Goal: Feedback & Contribution: Leave review/rating

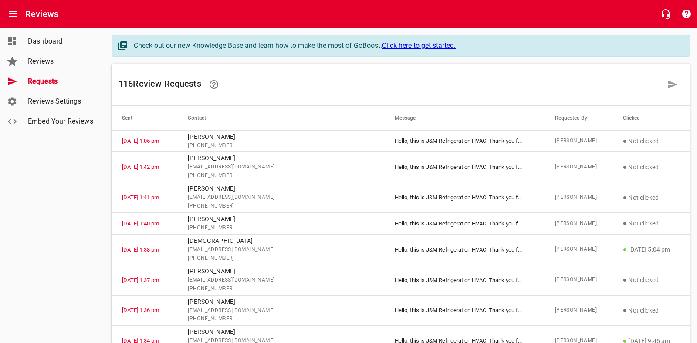
scroll to position [3, 0]
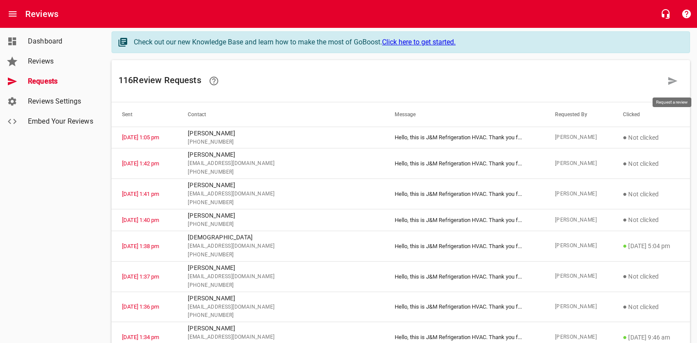
click at [668, 80] on icon at bounding box center [673, 81] width 10 height 10
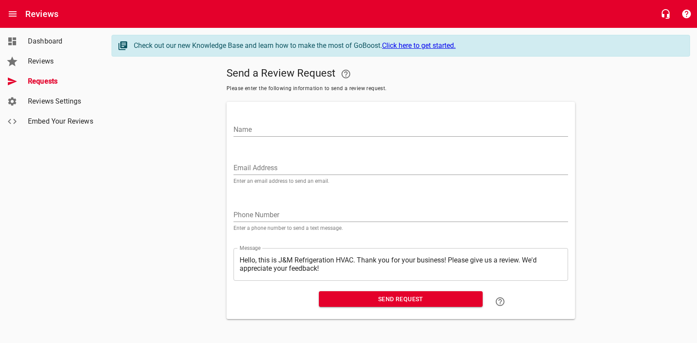
click at [270, 132] on input "Name" at bounding box center [401, 130] width 335 height 14
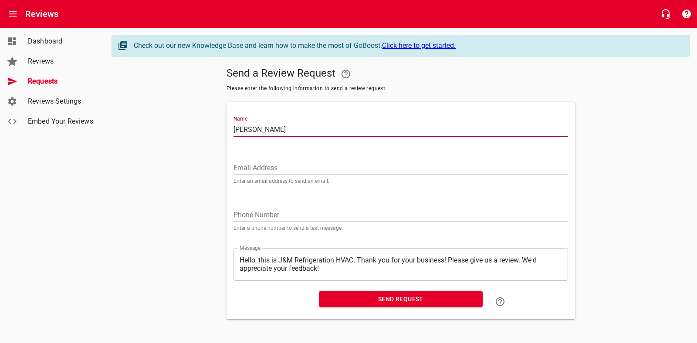
type input "[PERSON_NAME]"
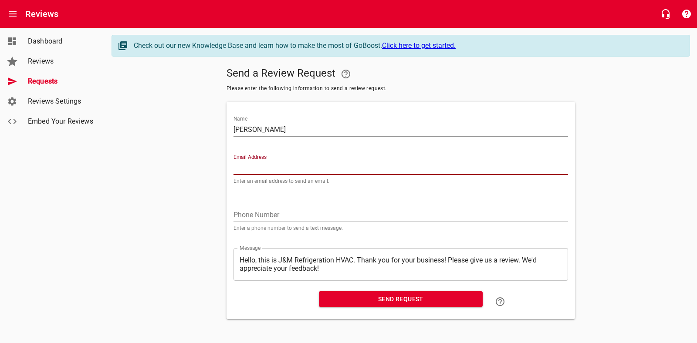
click at [239, 167] on input "Email Address" at bounding box center [401, 168] width 335 height 14
type input "[EMAIL_ADDRESS][DOMAIN_NAME]"
click at [237, 210] on input "tel" at bounding box center [401, 215] width 335 height 14
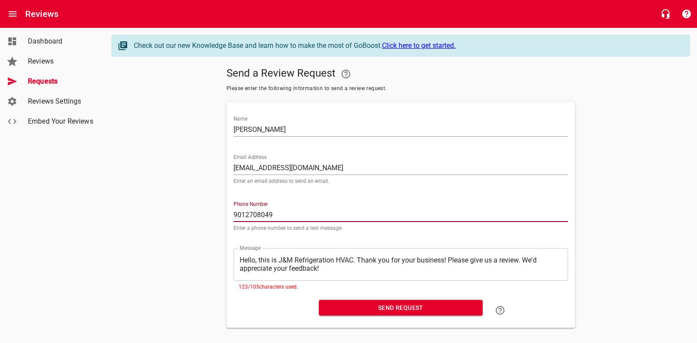
type input "9012708049"
click at [331, 270] on textarea "Hello, this is J&M Refrigeration HVAC. Thank you for your business! Please give…" at bounding box center [401, 264] width 322 height 17
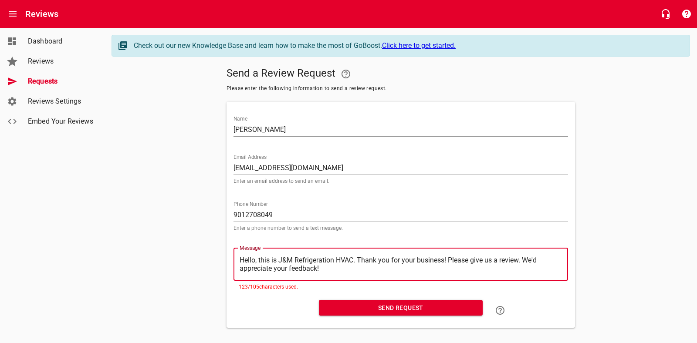
type textarea "Hello, this is J&M Refrigeration HVAC. Thank you for your business! Please give…"
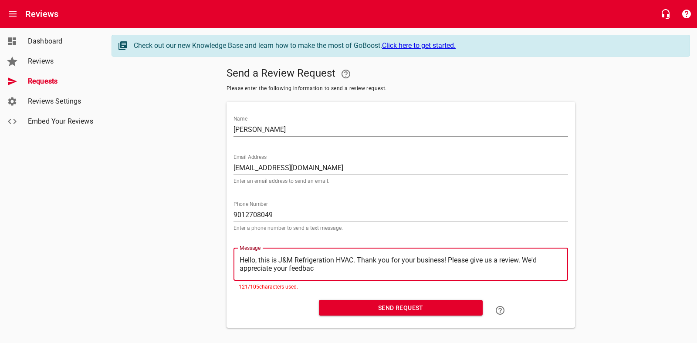
type textarea "Hello, this is J&M Refrigeration HVAC. Thank you for your business! Please give…"
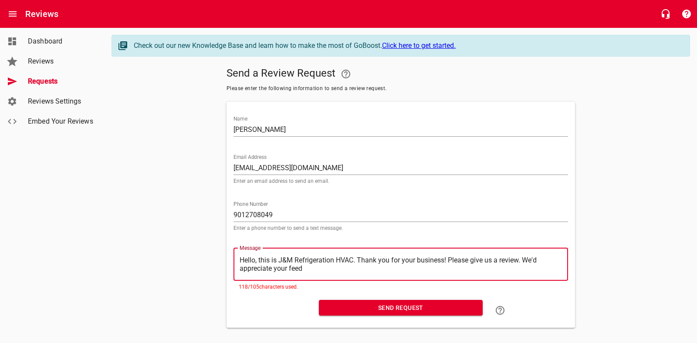
type textarea "Hello, this is J&M Refrigeration HVAC. Thank you for your business! Please give…"
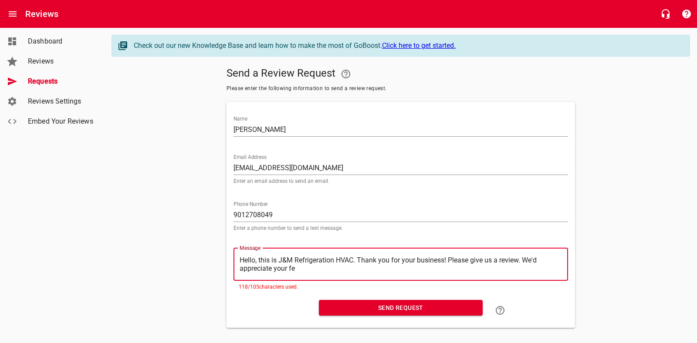
type textarea "Hello, this is J&M Refrigeration HVAC. Thank you for your business! Please give…"
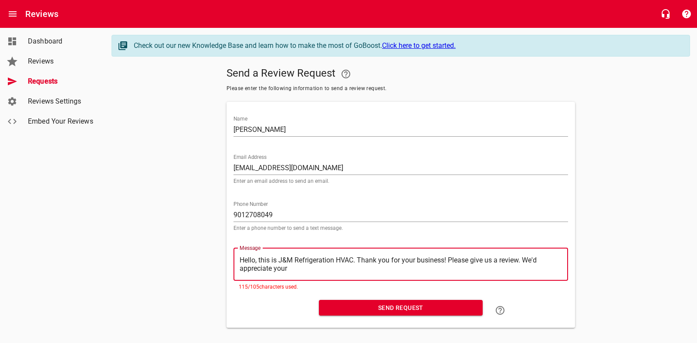
type textarea "Hello, this is J&M Refrigeration HVAC. Thank you for your business! Please give…"
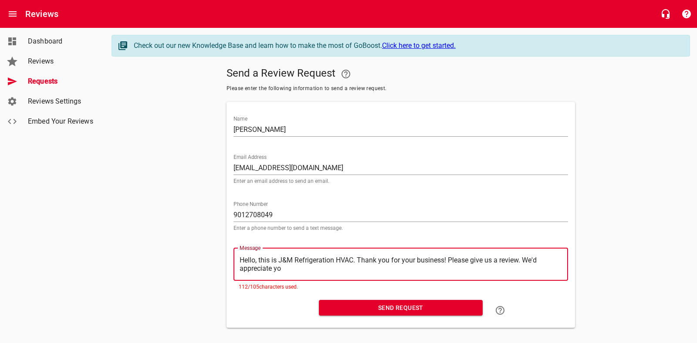
type textarea "Hello, this is J&M Refrigeration HVAC. Thank you for your business! Please give…"
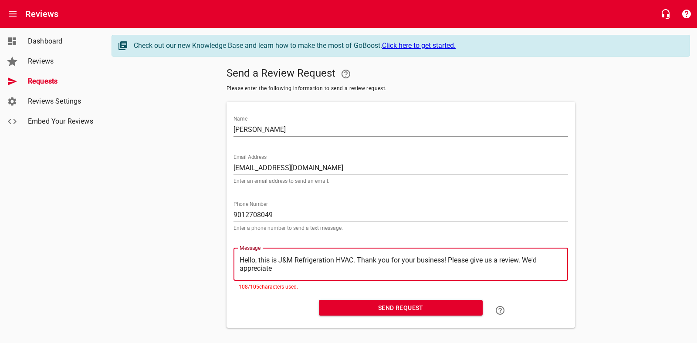
type textarea "Hello, this is J&M Refrigeration HVAC. Thank you for your business! Please give…"
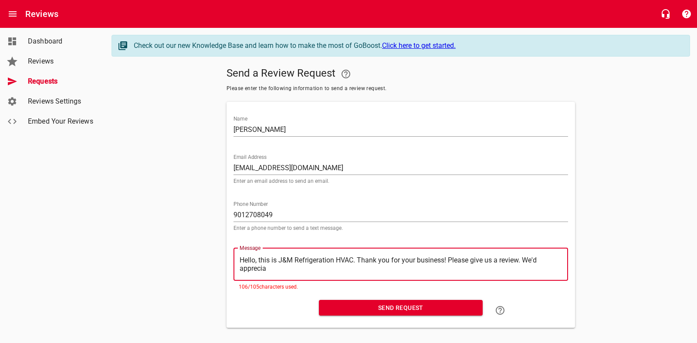
type textarea "Hello, this is J&M Refrigeration HVAC. Thank you for your business! Please give…"
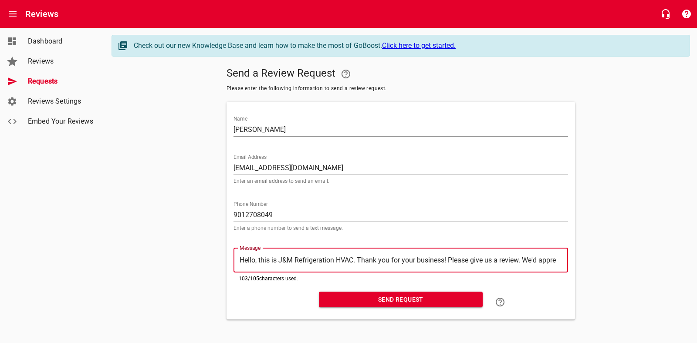
type textarea "Hello, this is J&M Refrigeration HVAC. Thank you for your business! Please give…"
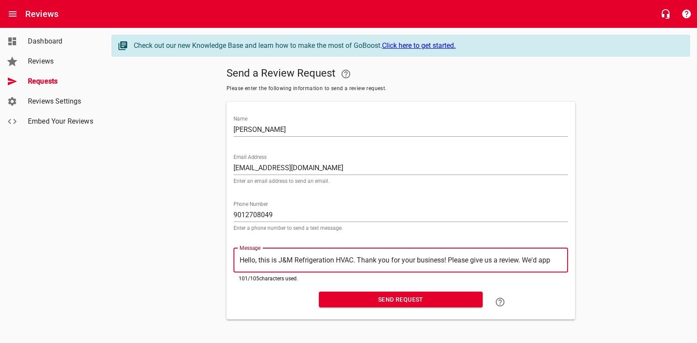
type textarea "Hello, this is J&M Refrigeration HVAC. Thank you for your business! Please give…"
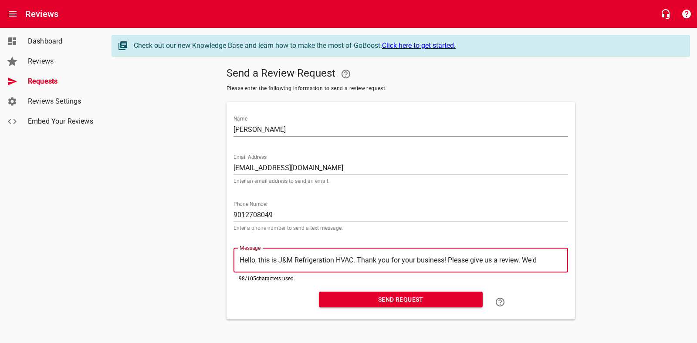
type textarea "Hello, this is J&M Refrigeration HVAC. Thank you for your business! Please give…"
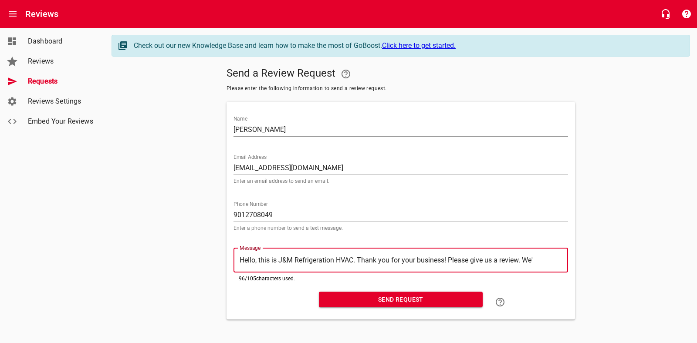
type textarea "Hello, this is J&M Refrigeration HVAC. Thank you for your business! Please give…"
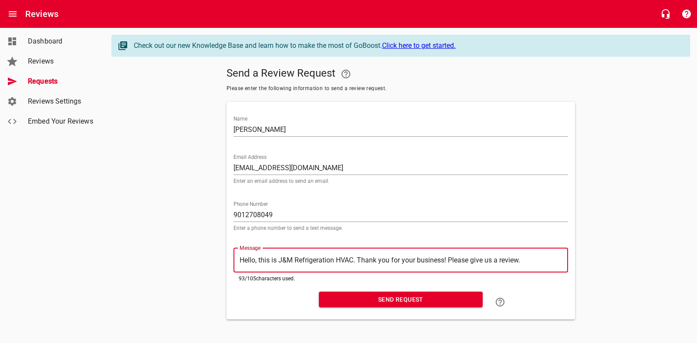
type textarea "Hello, this is J&M Refrigeration HVAC. Thank you for your business! Please give…"
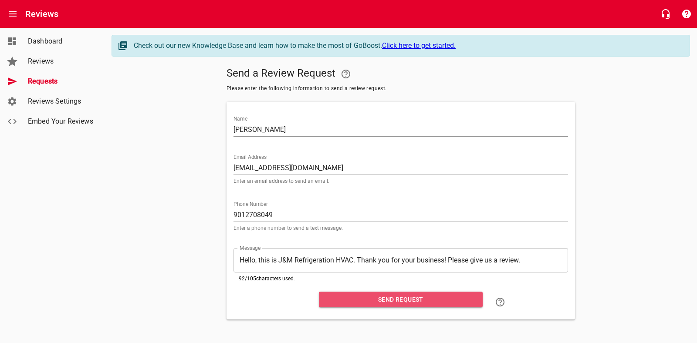
click at [410, 303] on span "Send Request" at bounding box center [401, 300] width 150 height 11
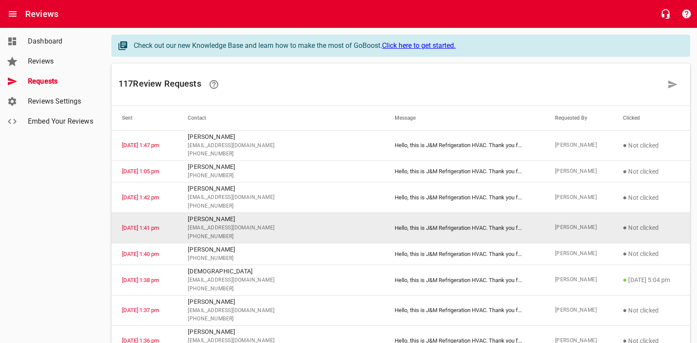
scroll to position [0, 0]
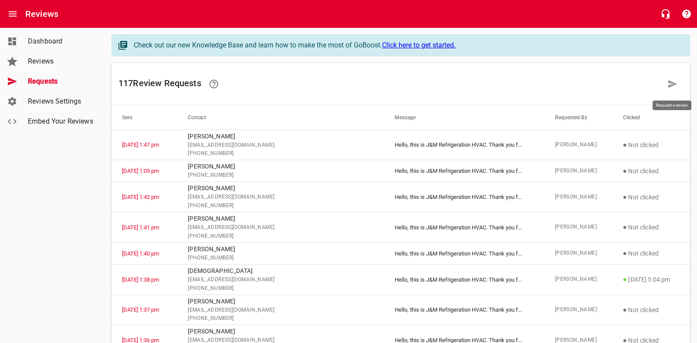
click at [675, 86] on icon at bounding box center [673, 84] width 10 height 10
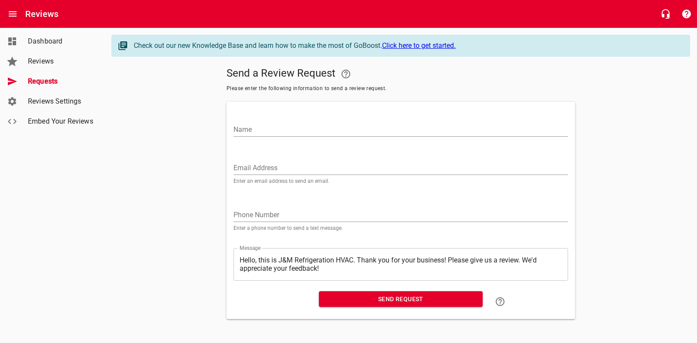
click at [276, 131] on input "Name" at bounding box center [401, 130] width 335 height 14
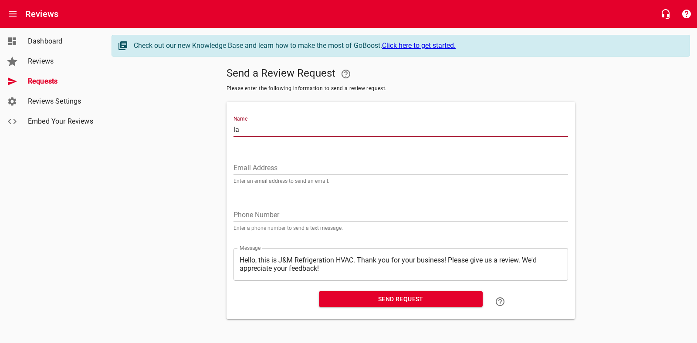
type input "l"
type input "K"
type input "[PERSON_NAME]"
click at [248, 165] on input "Email Address" at bounding box center [401, 168] width 335 height 14
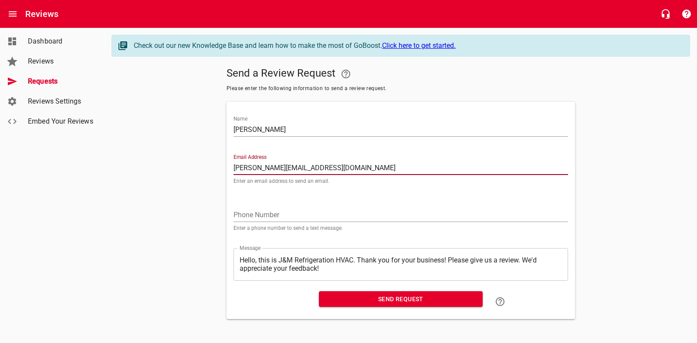
type input "[PERSON_NAME][EMAIL_ADDRESS][DOMAIN_NAME]"
click at [249, 217] on input "tel" at bounding box center [401, 215] width 335 height 14
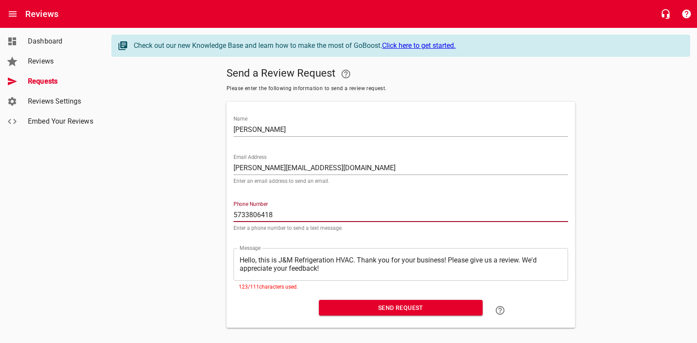
scroll to position [8, 0]
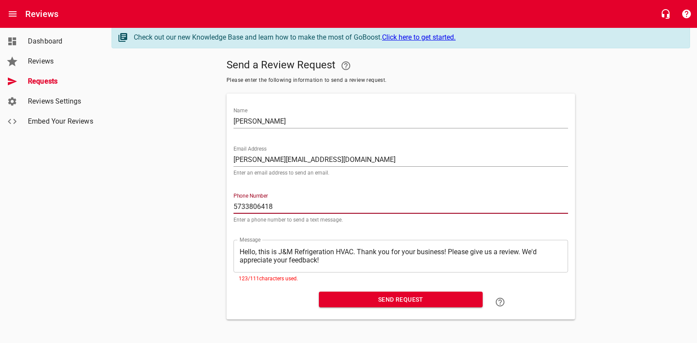
type input "5733806418"
click at [334, 260] on textarea "Hello, this is J&M Refrigeration HVAC. Thank you for your business! Please give…" at bounding box center [401, 256] width 322 height 17
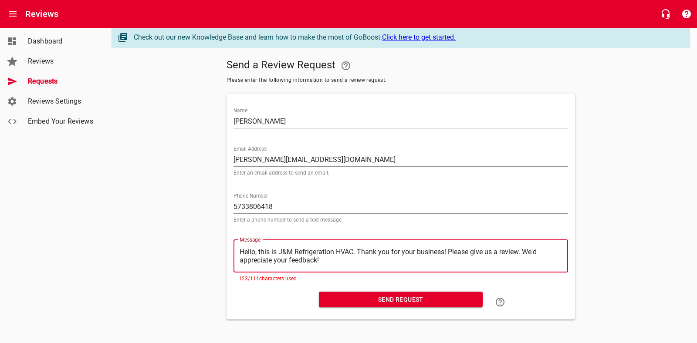
type textarea "Hello, this is J&M Refrigeration HVAC. Thank you for your business! Please give…"
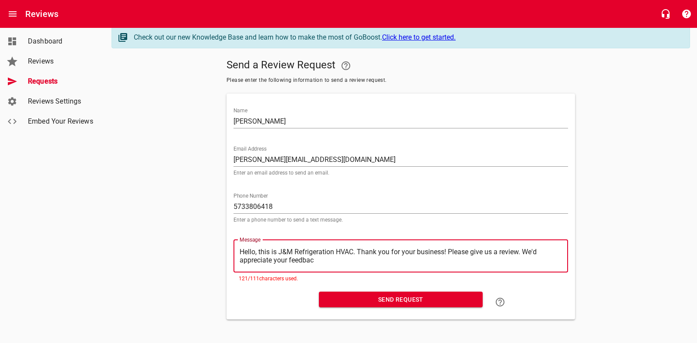
type textarea "Hello, this is J&M Refrigeration HVAC. Thank you for your business! Please give…"
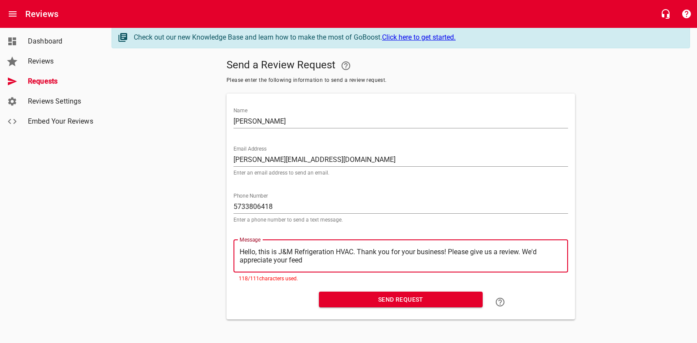
type textarea "Hello, this is J&M Refrigeration HVAC. Thank you for your business! Please give…"
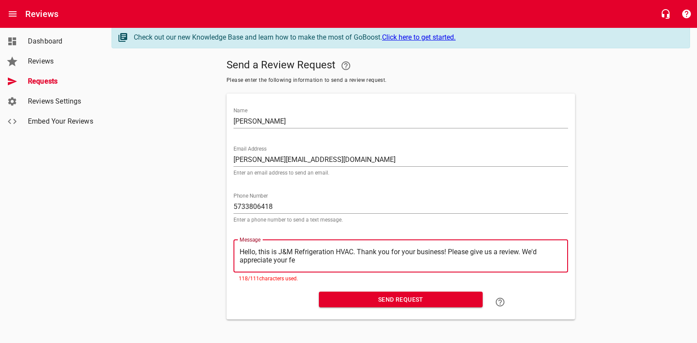
type textarea "Hello, this is J&M Refrigeration HVAC. Thank you for your business! Please give…"
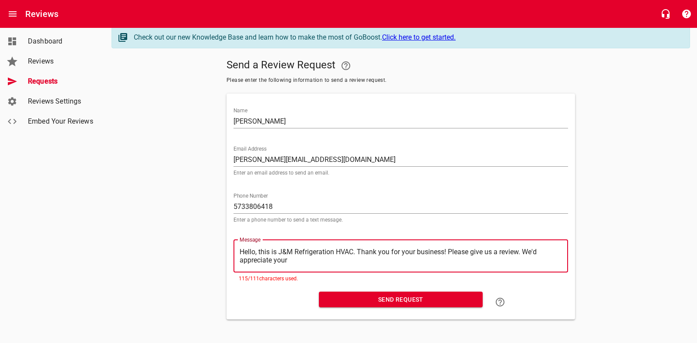
type textarea "Hello, this is J&M Refrigeration HVAC. Thank you for your business! Please give…"
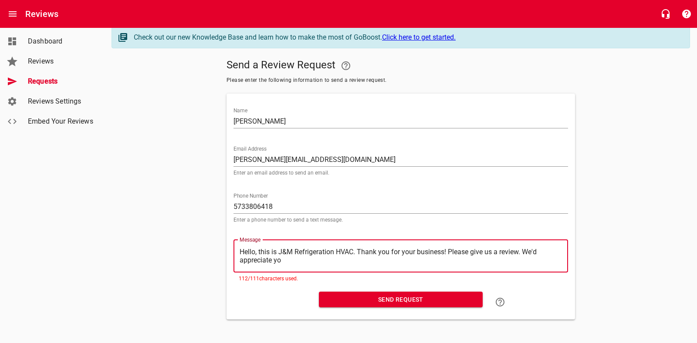
type textarea "Hello, this is J&M Refrigeration HVAC. Thank you for your business! Please give…"
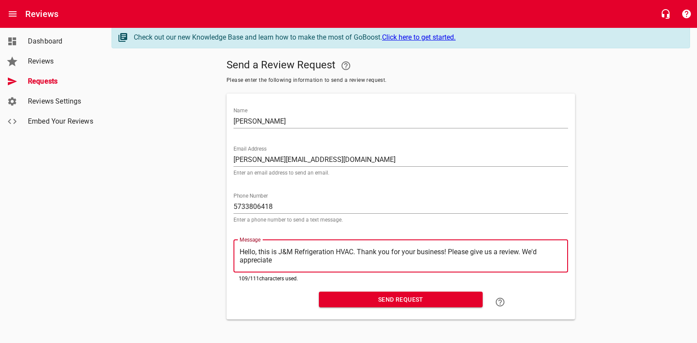
type textarea "Hello, this is J&M Refrigeration HVAC. Thank you for your business! Please give…"
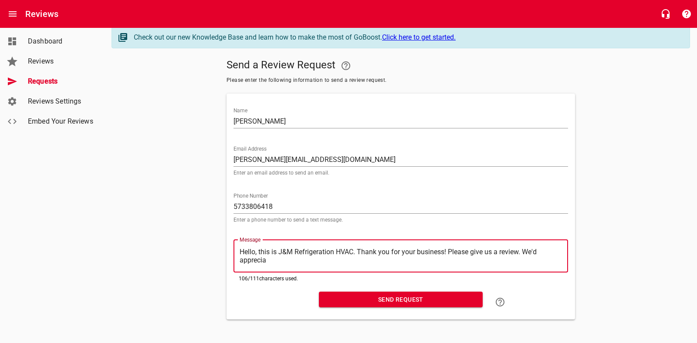
type textarea "Hello, this is J&M Refrigeration HVAC. Thank you for your business! Please give…"
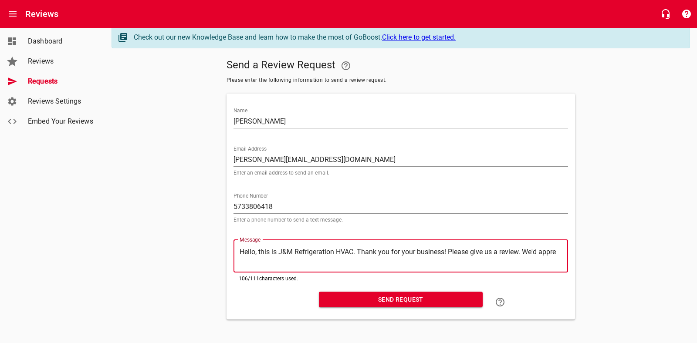
scroll to position [0, 0]
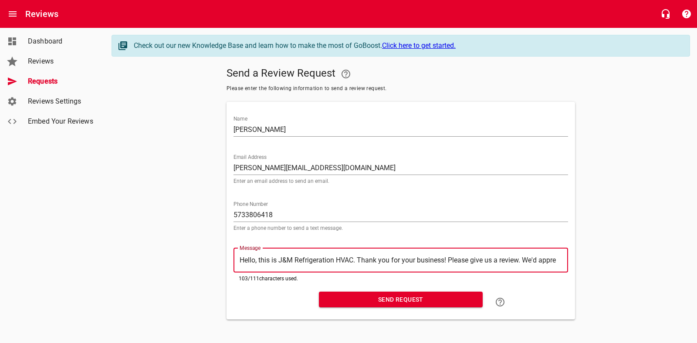
type textarea "Hello, this is J&M Refrigeration HVAC. Thank you for your business! Please give…"
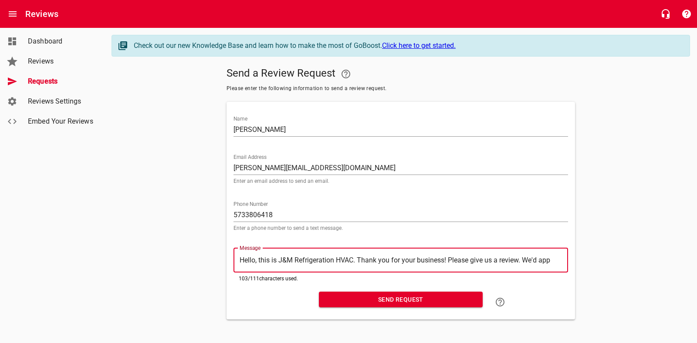
type textarea "Hello, this is J&M Refrigeration HVAC. Thank you for your business! Please give…"
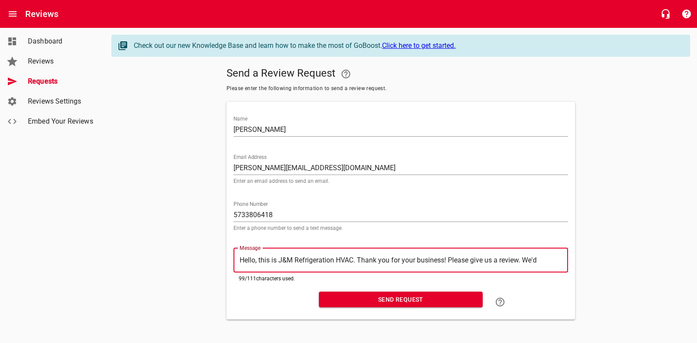
type textarea "Hello, this is J&M Refrigeration HVAC. Thank you for your business! Please give…"
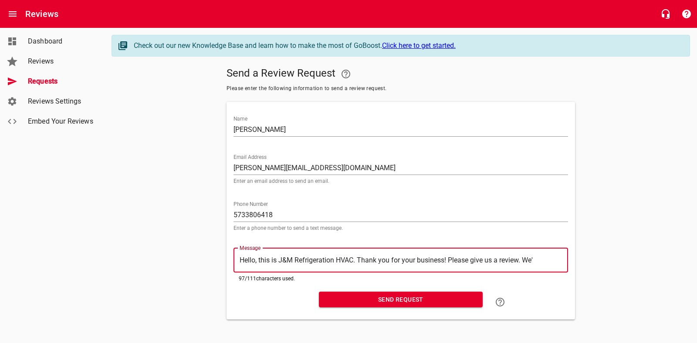
type textarea "Hello, this is J&M Refrigeration HVAC. Thank you for your business! Please give…"
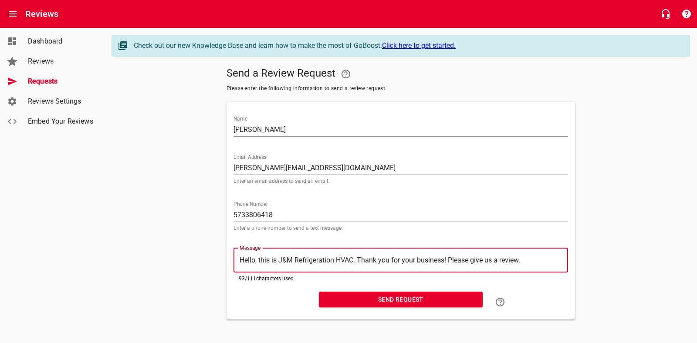
type textarea "Hello, this is J&M Refrigeration HVAC. Thank you for your business! Please give…"
click at [410, 299] on span "Send Request" at bounding box center [401, 300] width 150 height 11
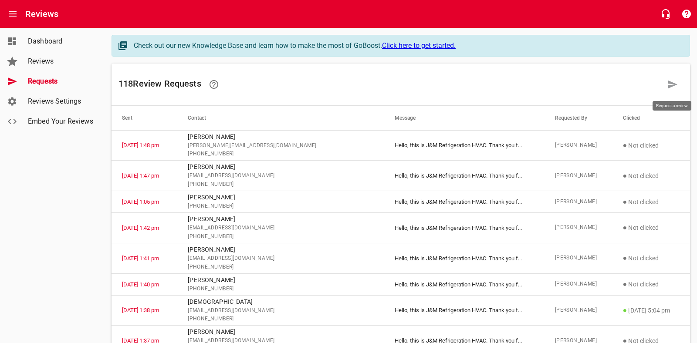
click at [672, 84] on icon at bounding box center [673, 84] width 10 height 10
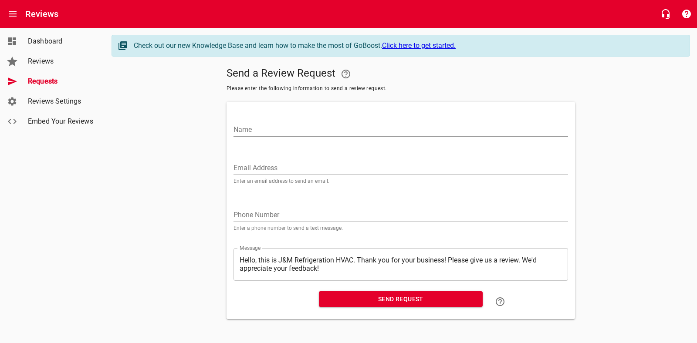
click at [251, 128] on input "Name" at bounding box center [401, 130] width 335 height 14
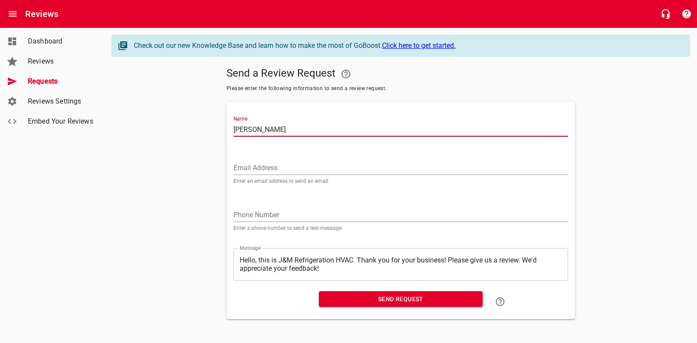
type input "[PERSON_NAME]"
click at [248, 163] on input "Email Address" at bounding box center [401, 168] width 335 height 14
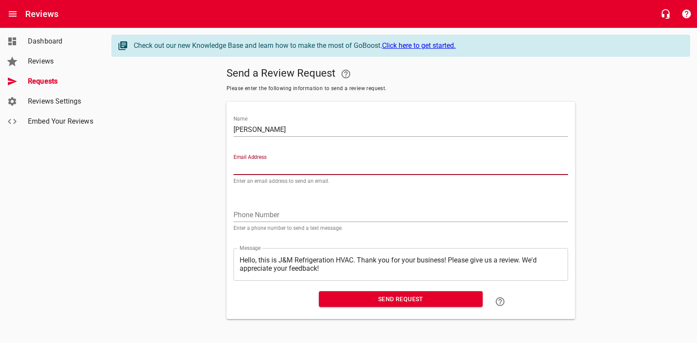
click at [262, 216] on input "tel" at bounding box center [401, 215] width 335 height 14
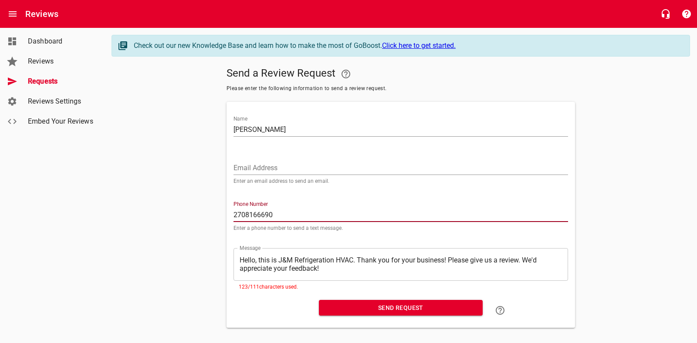
type input "2708166690"
click at [332, 274] on div "​ Hello, this is J&M Refrigeration HVAC. Thank you for your business! Please gi…" at bounding box center [401, 264] width 335 height 33
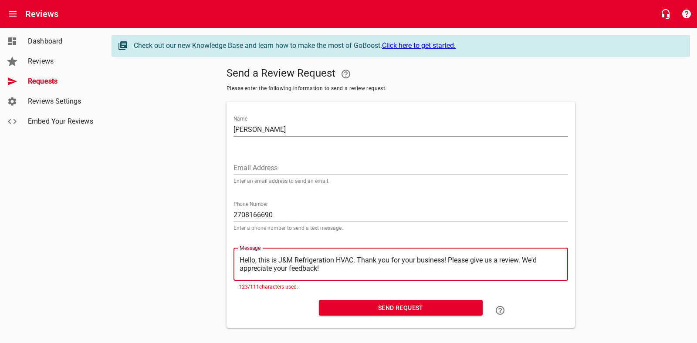
type textarea "Hello, this is J&M Refrigeration HVAC. Thank you for your business! Please give…"
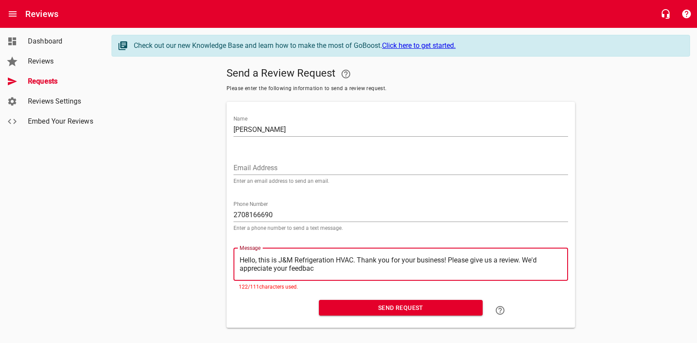
type textarea "Hello, this is J&M Refrigeration HVAC. Thank you for your business! Please give…"
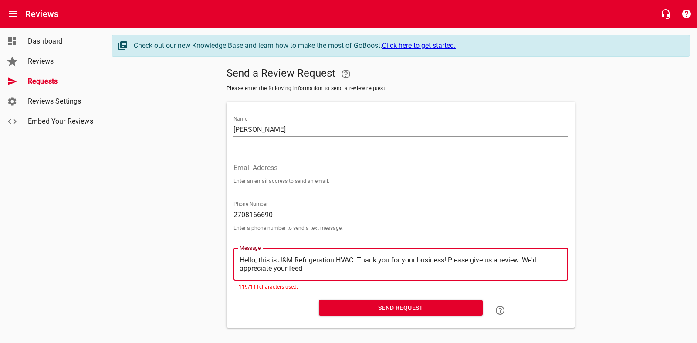
type textarea "Hello, this is J&M Refrigeration HVAC. Thank you for your business! Please give…"
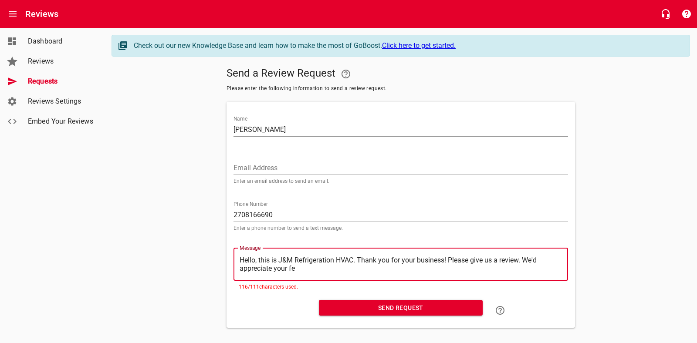
type textarea "Hello, this is J&M Refrigeration HVAC. Thank you for your business! Please give…"
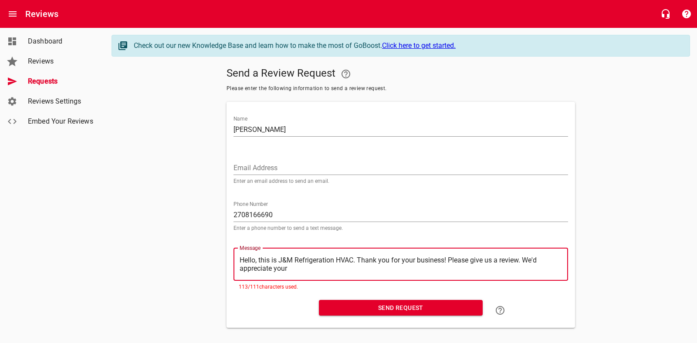
type textarea "Hello, this is J&M Refrigeration HVAC. Thank you for your business! Please give…"
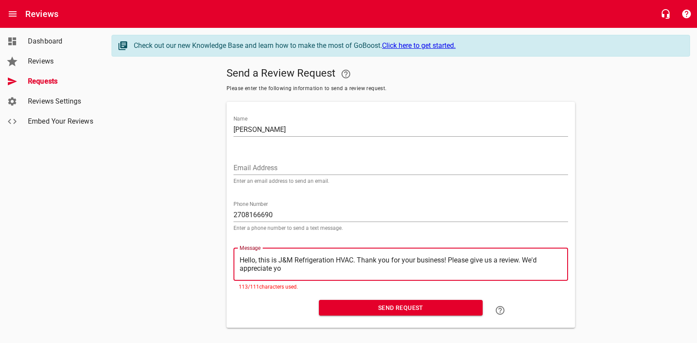
type textarea "Hello, this is J&M Refrigeration HVAC. Thank you for your business! Please give…"
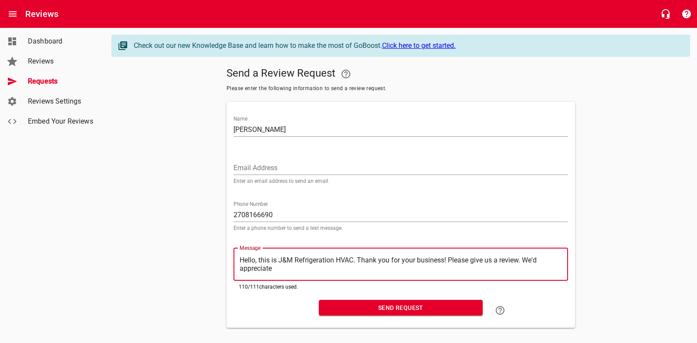
type textarea "Hello, this is J&M Refrigeration HVAC. Thank you for your business! Please give…"
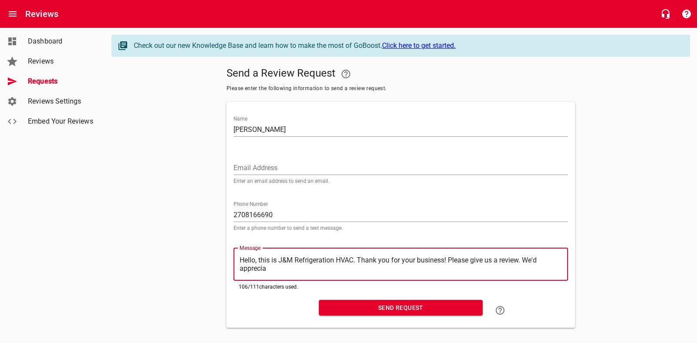
type textarea "Hello, this is J&M Refrigeration HVAC. Thank you for your business! Please give…"
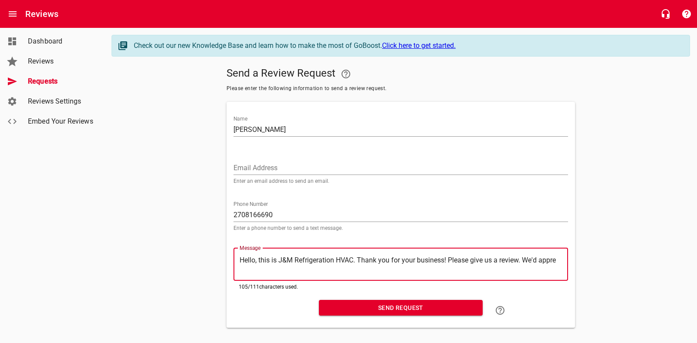
type textarea "Hello, this is J&M Refrigeration HVAC. Thank you for your business! Please give…"
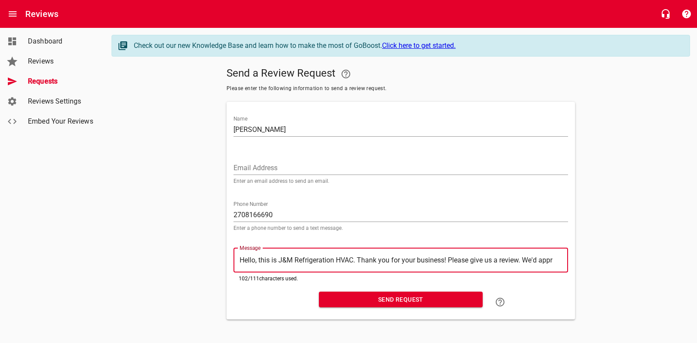
type textarea "Hello, this is J&M Refrigeration HVAC. Thank you for your business! Please give…"
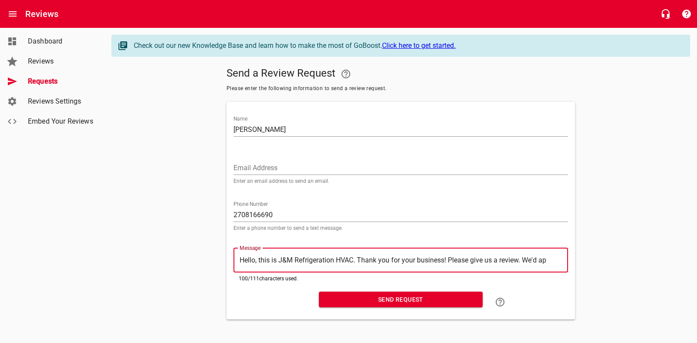
type textarea "Hello, this is J&M Refrigeration HVAC. Thank you for your business! Please give…"
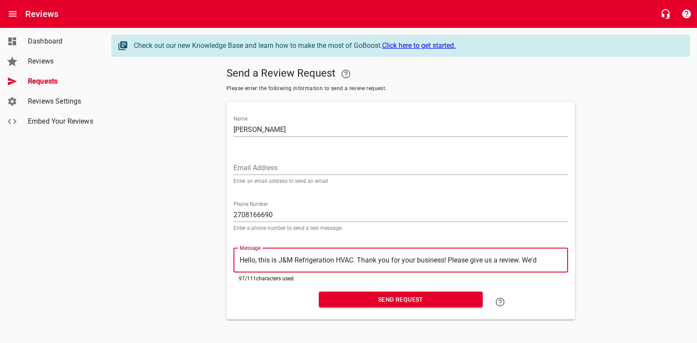
type textarea "Hello, this is J&M Refrigeration HVAC. Thank you for your business! Please give…"
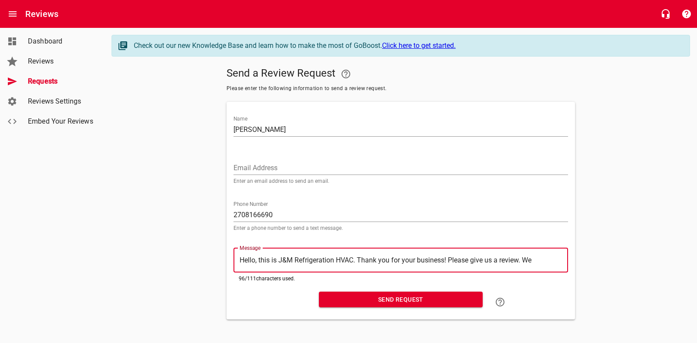
type textarea "Hello, this is J&M Refrigeration HVAC. Thank you for your business! Please give…"
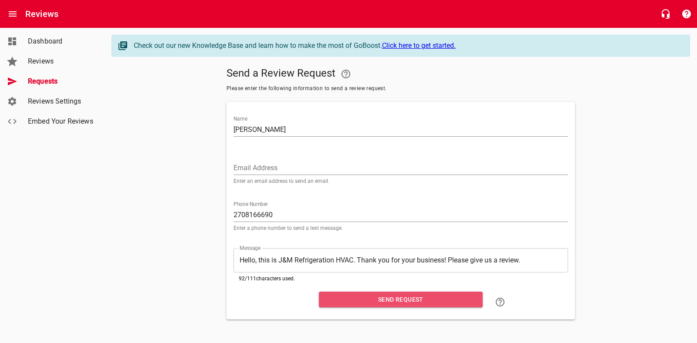
click at [373, 305] on span "Send Request" at bounding box center [401, 300] width 150 height 11
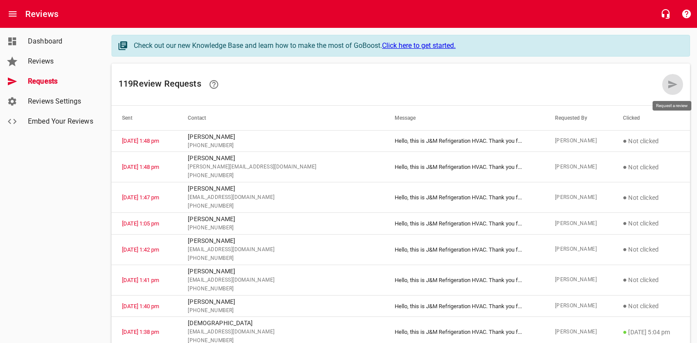
click at [672, 86] on icon at bounding box center [672, 85] width 9 height 8
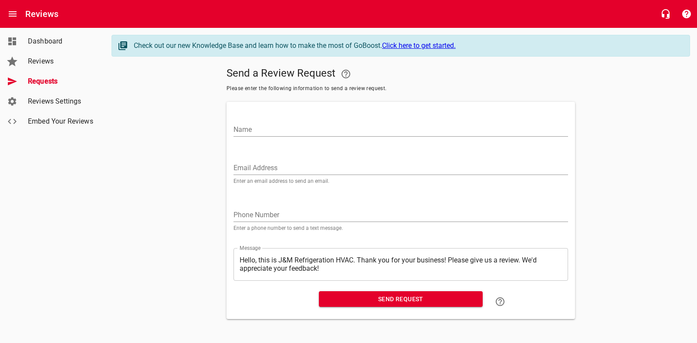
click at [259, 132] on input "Name" at bounding box center [401, 130] width 335 height 14
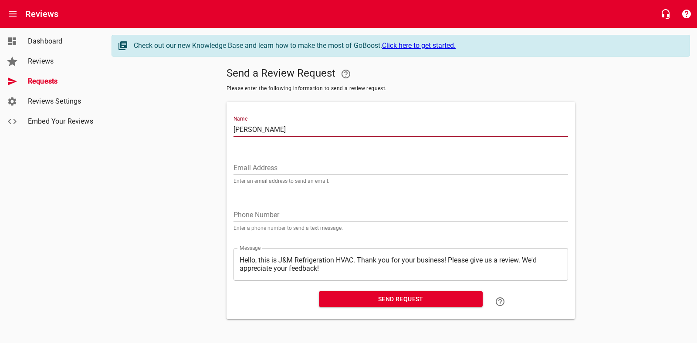
type input "[PERSON_NAME]"
click at [243, 168] on input "Email Address" at bounding box center [401, 168] width 335 height 14
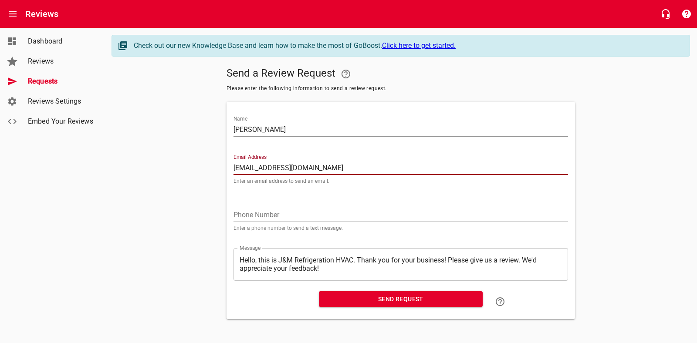
type input "[EMAIL_ADDRESS][DOMAIN_NAME]"
click at [251, 212] on input "tel" at bounding box center [401, 215] width 335 height 14
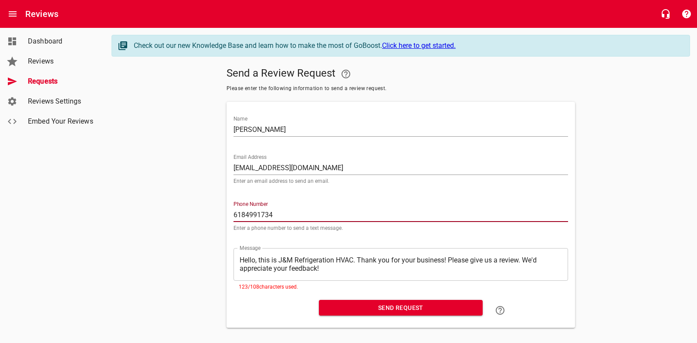
scroll to position [8, 0]
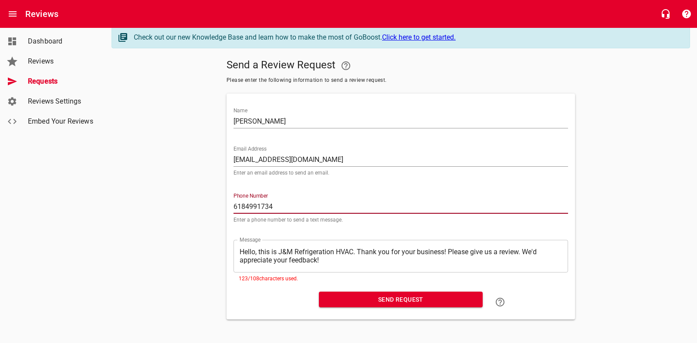
type input "6184991734"
drag, startPoint x: 330, startPoint y: 263, endPoint x: 404, endPoint y: 286, distance: 77.2
click at [330, 263] on textarea "Hello, this is J&M Refrigeration HVAC. Thank you for your business! Please give…" at bounding box center [401, 256] width 322 height 17
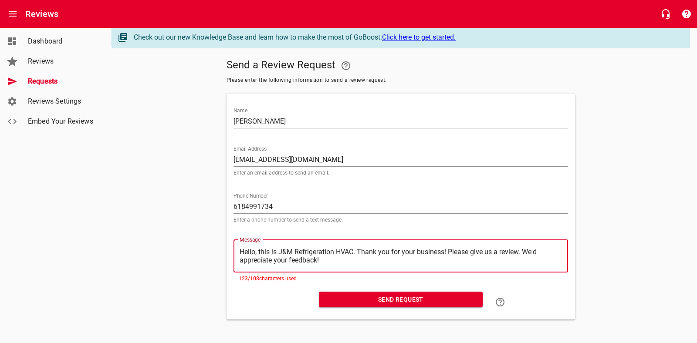
type textarea "Hello, this is J&M Refrigeration HVAC. Thank you for your business! Please give…"
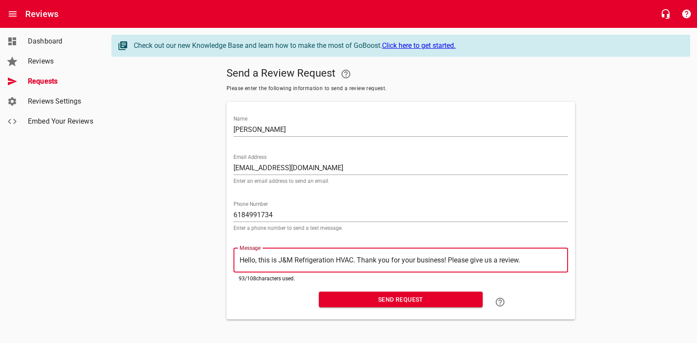
click at [374, 308] on div "Send Request" at bounding box center [400, 302] width 171 height 28
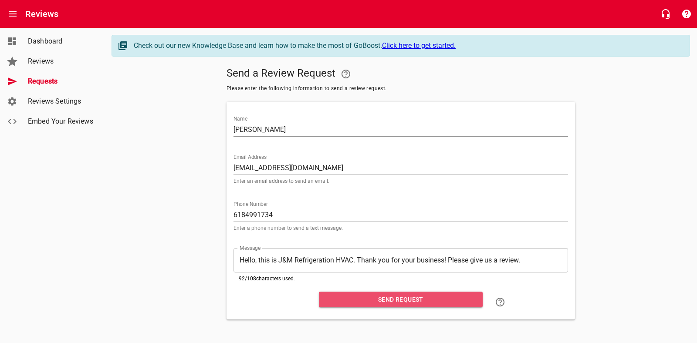
drag, startPoint x: 384, startPoint y: 304, endPoint x: 278, endPoint y: 298, distance: 106.9
click at [384, 304] on span "Send Request" at bounding box center [401, 300] width 150 height 11
